Goal: Navigation & Orientation: Go to known website

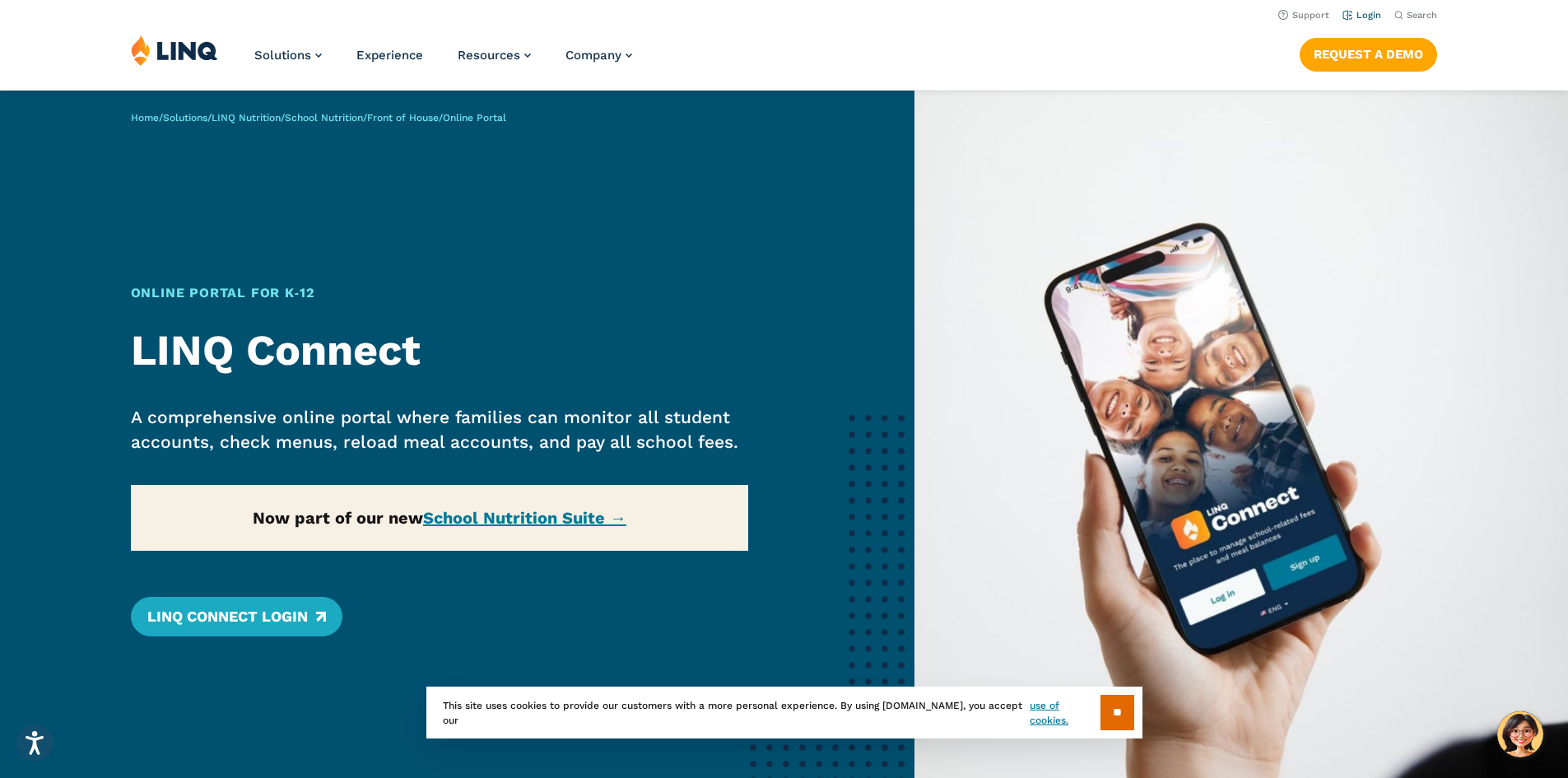
click at [1355, 11] on link "Login" at bounding box center [1362, 16] width 39 height 11
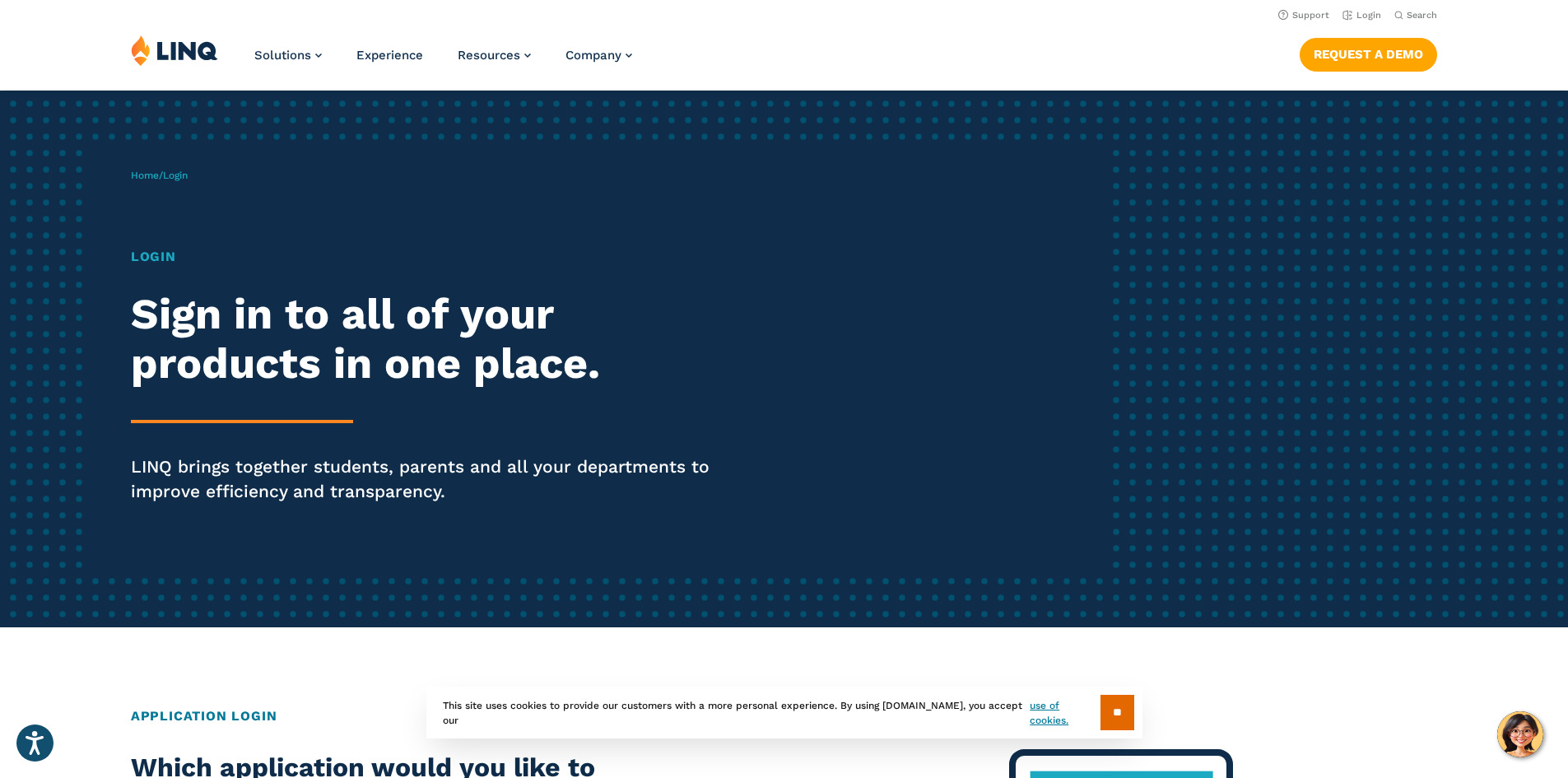
click at [184, 58] on img at bounding box center [174, 50] width 87 height 31
